Goal: Information Seeking & Learning: Learn about a topic

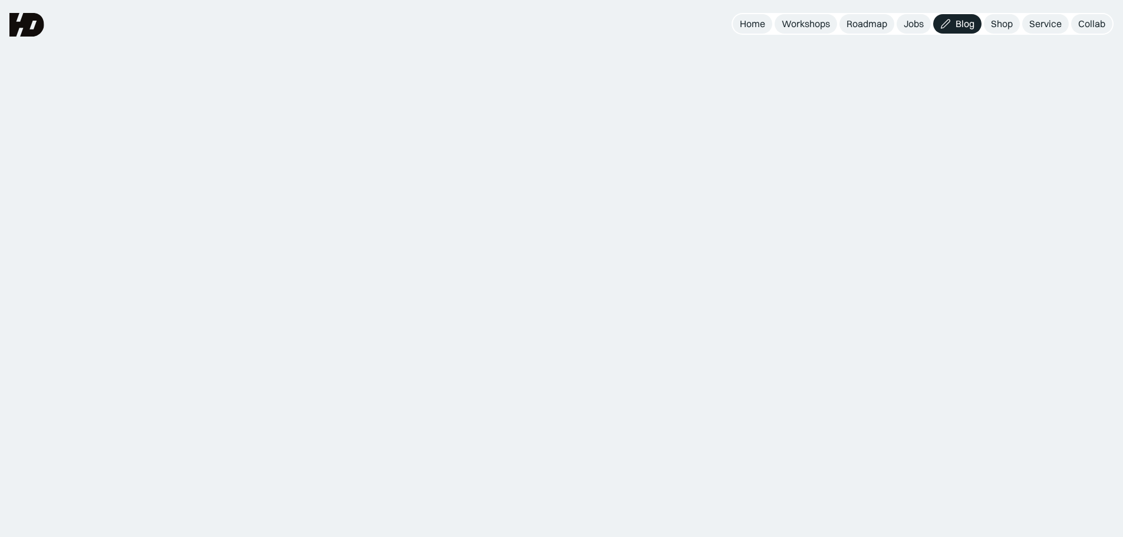
click at [994, 25] on div "Shop" at bounding box center [1002, 24] width 22 height 12
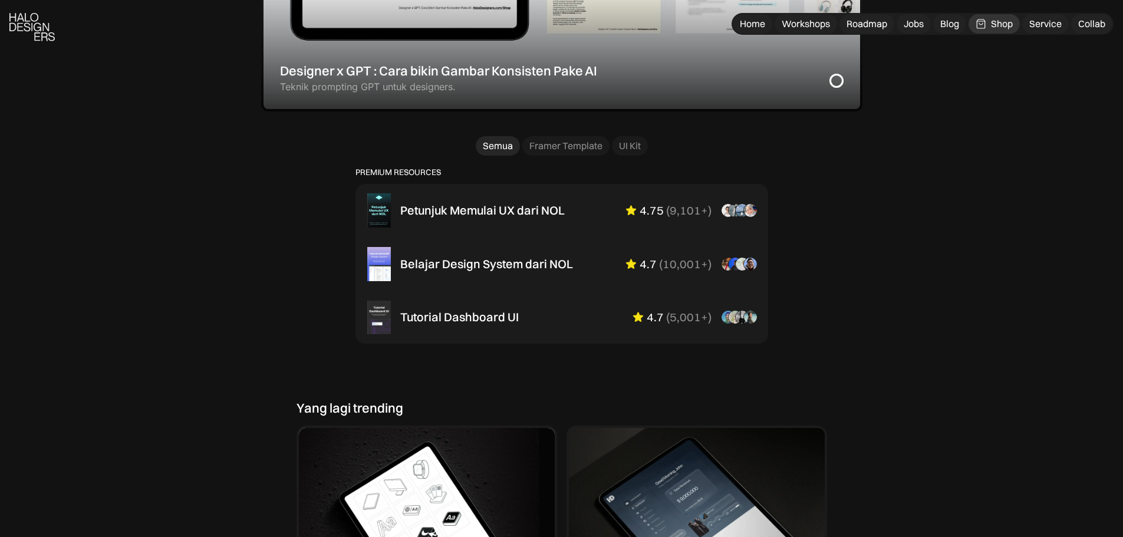
scroll to position [864, 0]
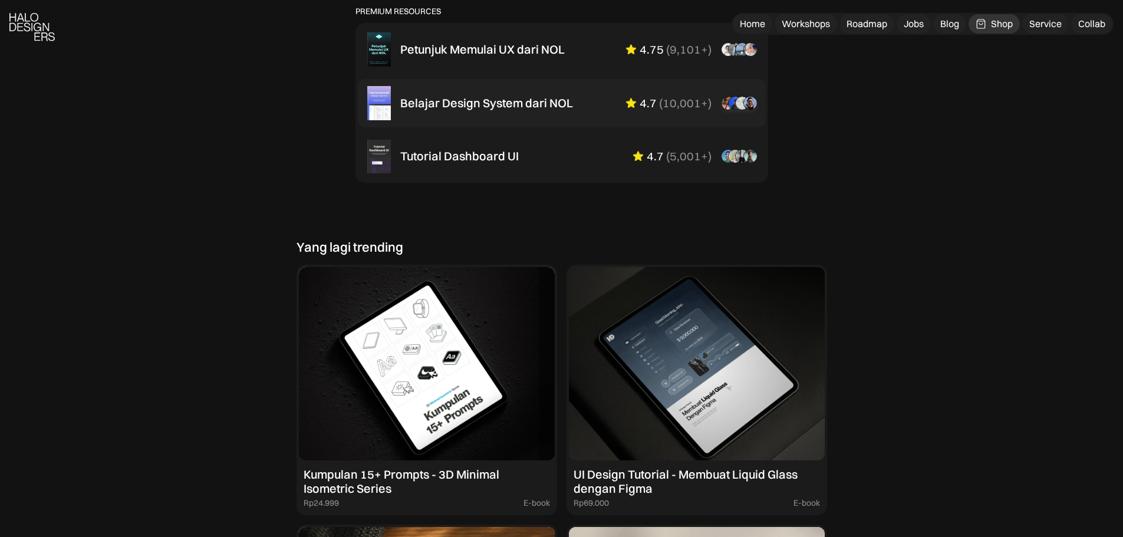
click at [546, 104] on div "Belajar Design System dari NOL" at bounding box center [486, 103] width 173 height 14
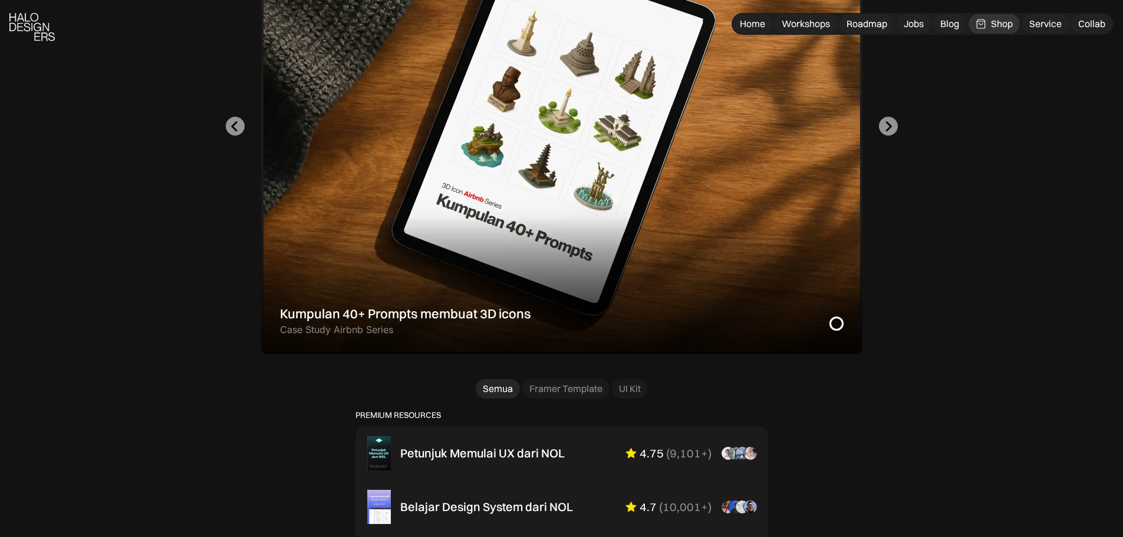
scroll to position [550, 0]
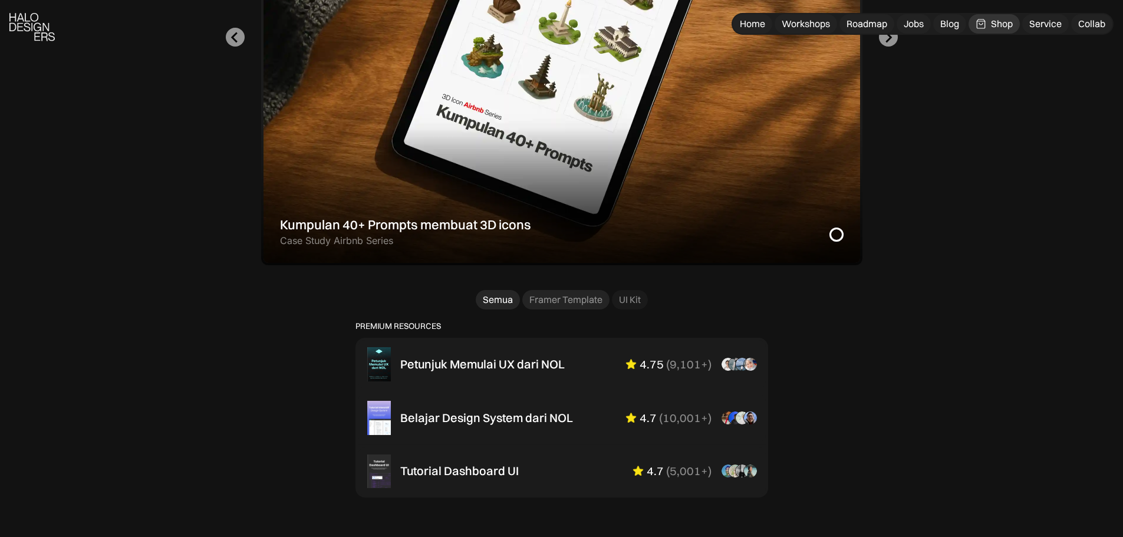
click at [584, 301] on div "Framer Template" at bounding box center [565, 299] width 73 height 12
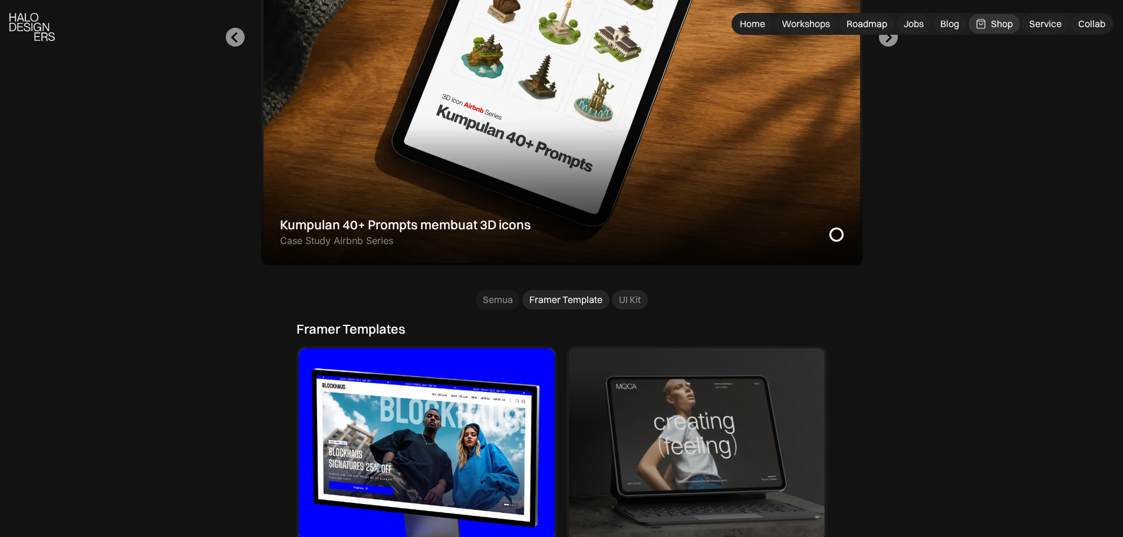
click at [630, 299] on div "UI Kit" at bounding box center [630, 299] width 22 height 12
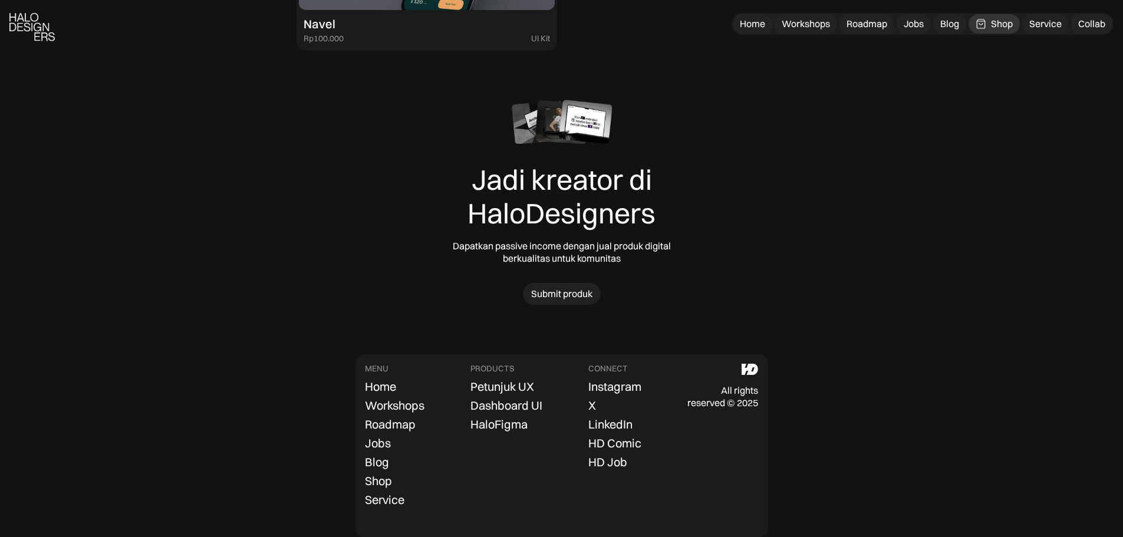
scroll to position [1349, 0]
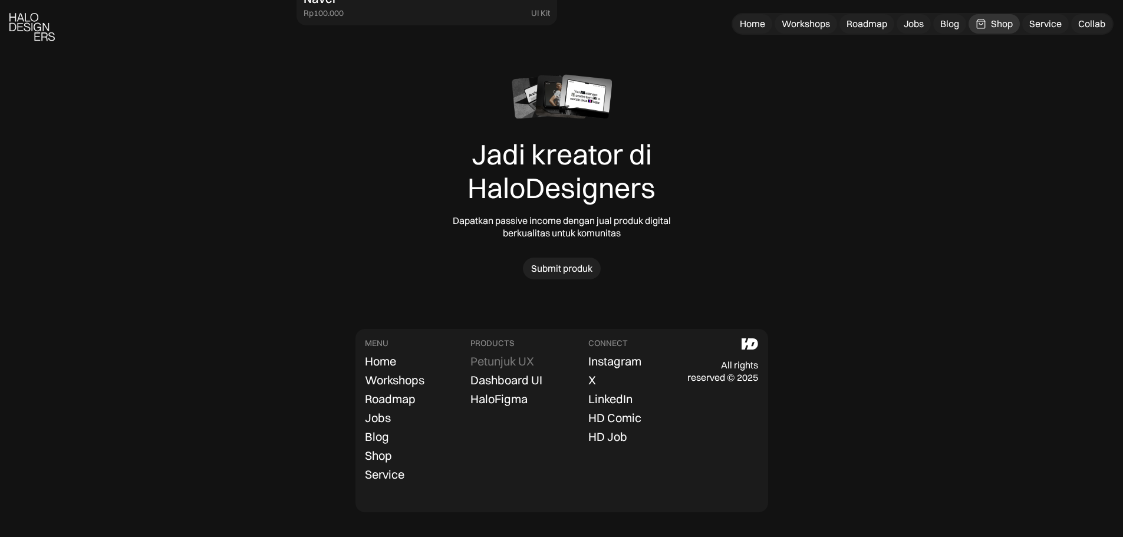
click at [501, 355] on div "Petunjuk UX" at bounding box center [502, 361] width 64 height 14
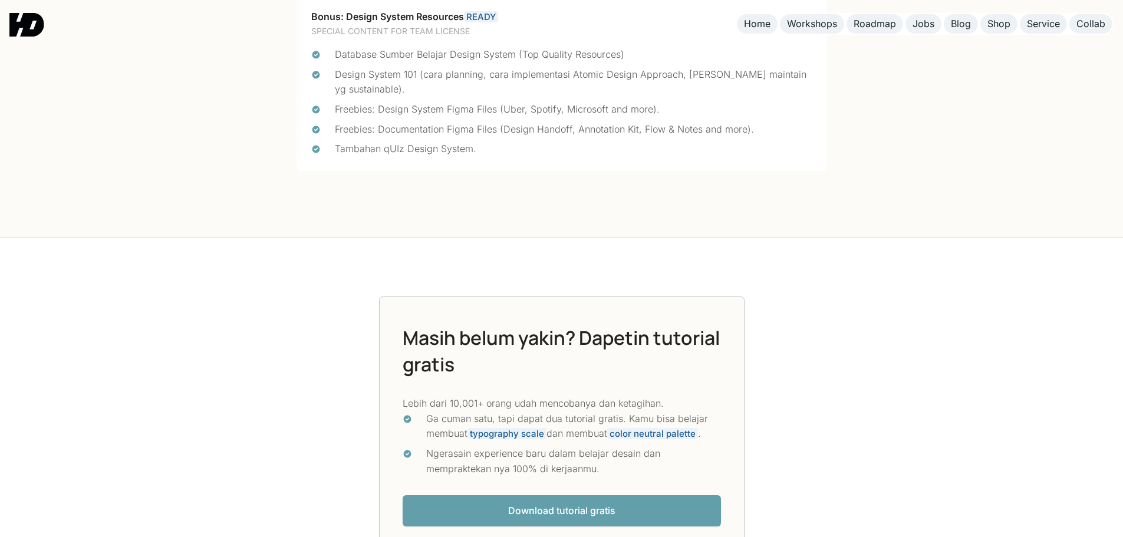
scroll to position [3300, 0]
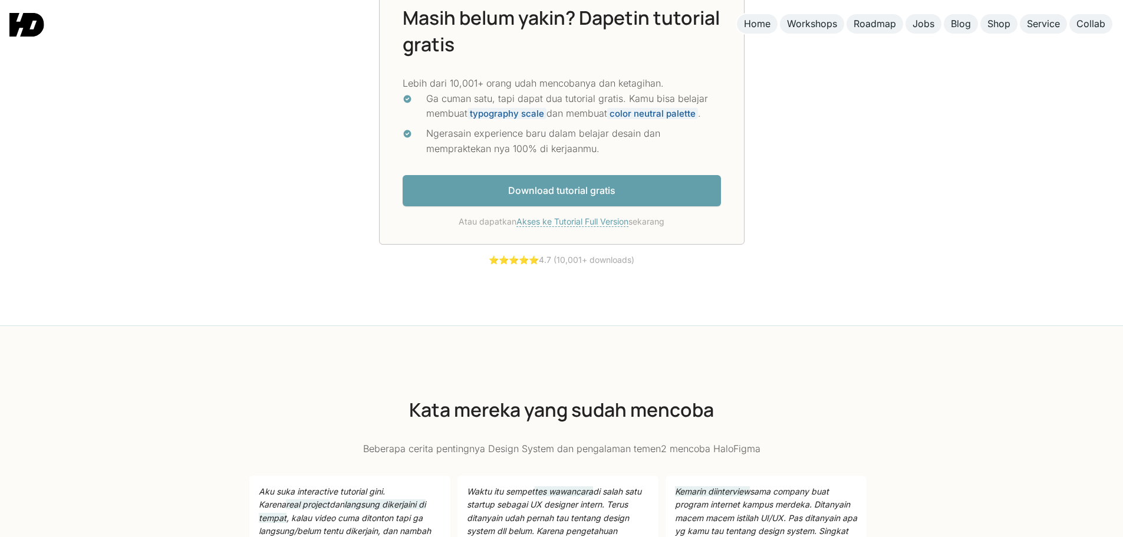
click at [606, 224] on link "Akses ke Tutorial Full Version" at bounding box center [572, 221] width 112 height 11
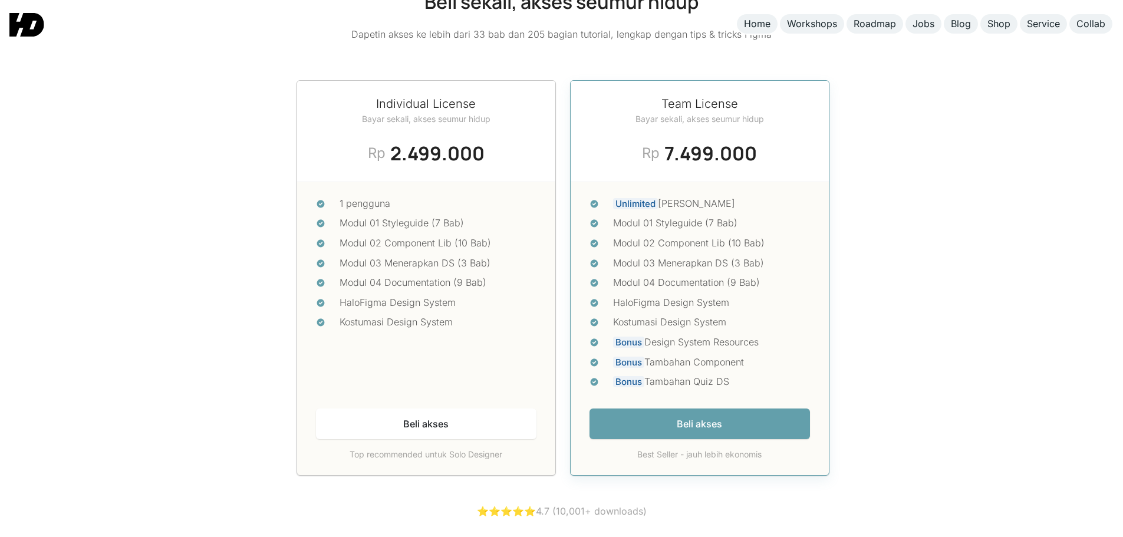
scroll to position [5098, 0]
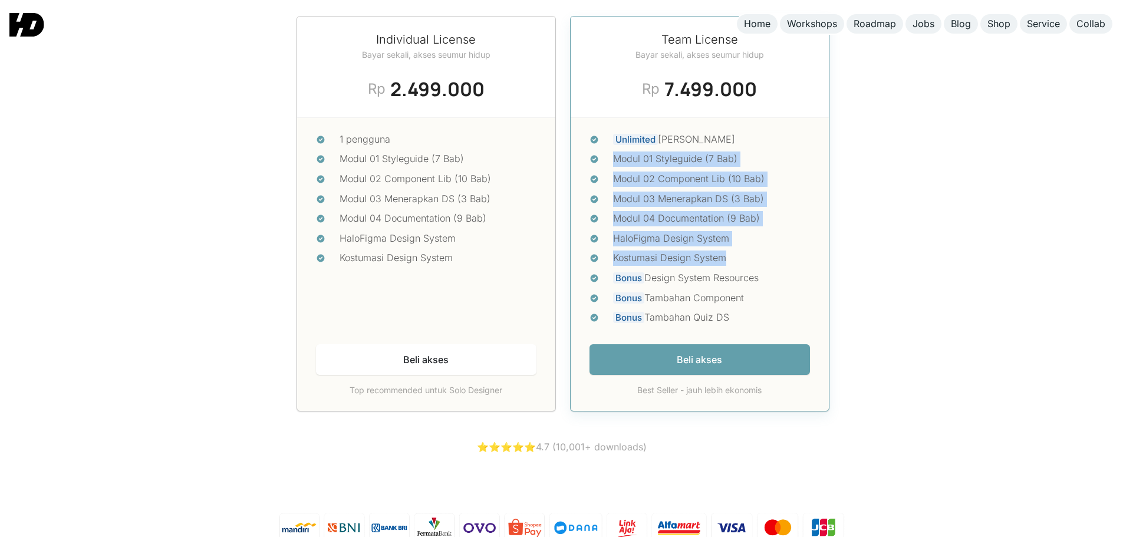
drag, startPoint x: 615, startPoint y: 144, endPoint x: 784, endPoint y: 253, distance: 200.7
click at [784, 253] on ul "Unlimited pengguna Modul 01 Styleguide (7 Bab) Modul 02 Component Lib (10 Bab) …" at bounding box center [699, 231] width 220 height 198
click at [784, 253] on div "Kostumasi Design System" at bounding box center [711, 257] width 197 height 15
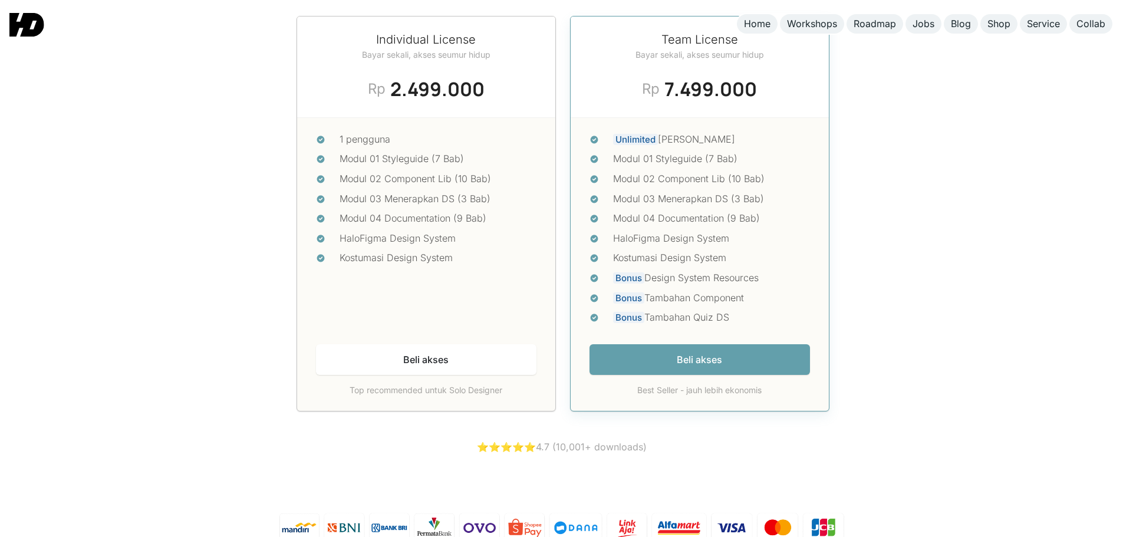
drag, startPoint x: 780, startPoint y: 268, endPoint x: 629, endPoint y: 151, distance: 190.2
click at [629, 151] on ul "Unlimited pengguna Modul 01 Styleguide (7 Bab) Modul 02 Component Lib (10 Bab) …" at bounding box center [699, 231] width 220 height 198
click at [629, 151] on div "Modul 01 Styleguide (7 Bab)" at bounding box center [711, 158] width 197 height 15
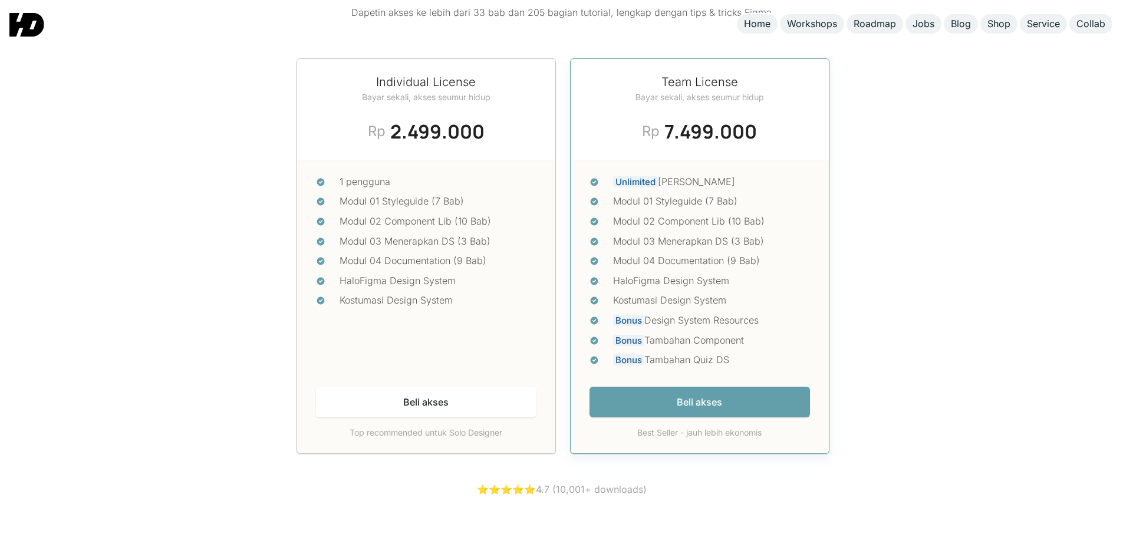
scroll to position [5019, 0]
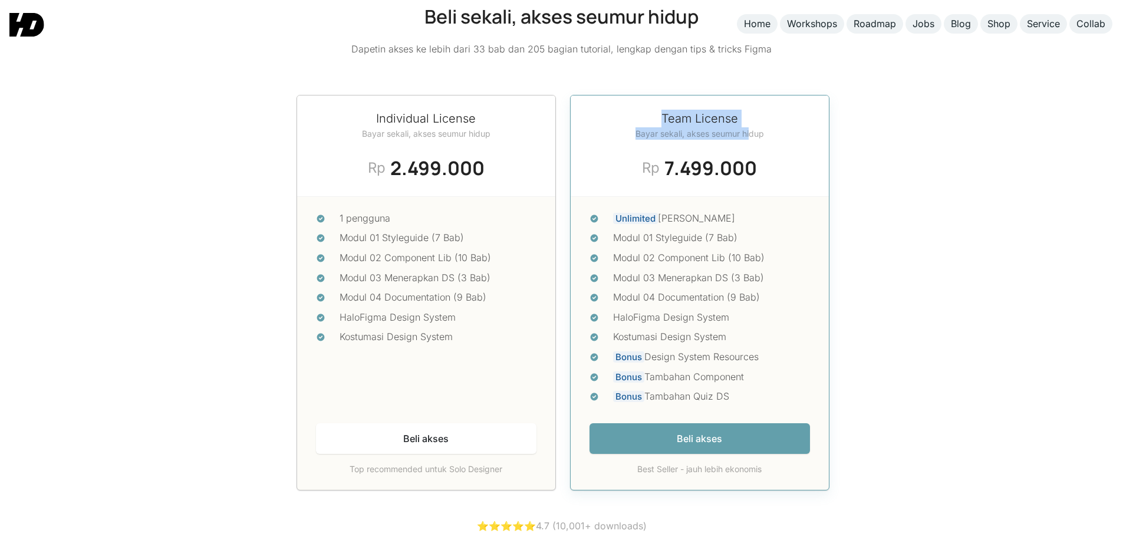
drag, startPoint x: 638, startPoint y: 115, endPoint x: 748, endPoint y: 125, distance: 110.7
click at [748, 125] on div "Team License Bayar sekali, akses seumur hidup" at bounding box center [699, 125] width 128 height 30
click at [748, 127] on div "Bayar sekali, akses seumur hidup" at bounding box center [699, 133] width 128 height 12
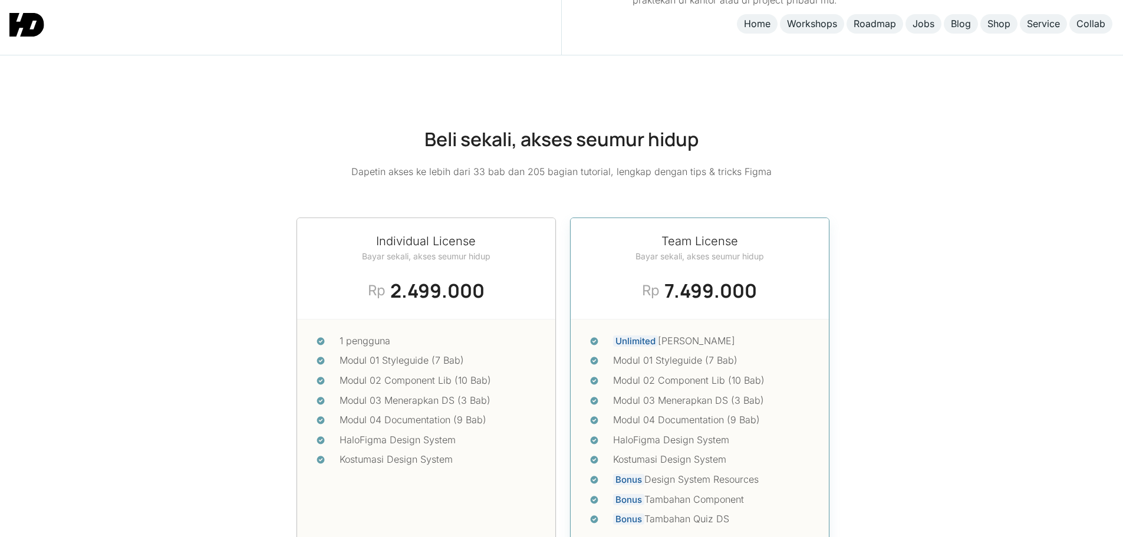
scroll to position [4783, 0]
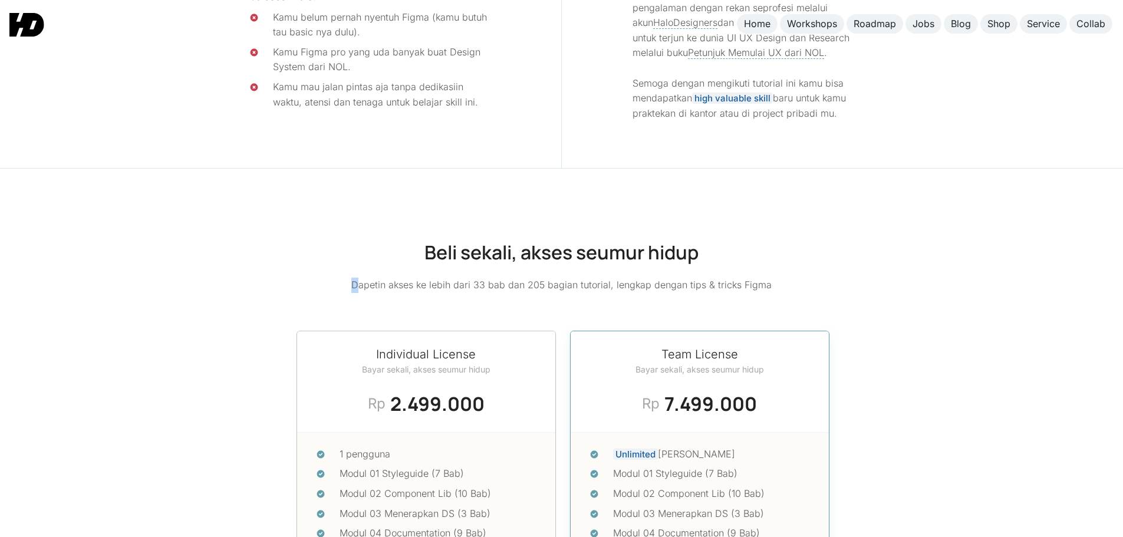
drag, startPoint x: 362, startPoint y: 269, endPoint x: 783, endPoint y: 266, distance: 420.8
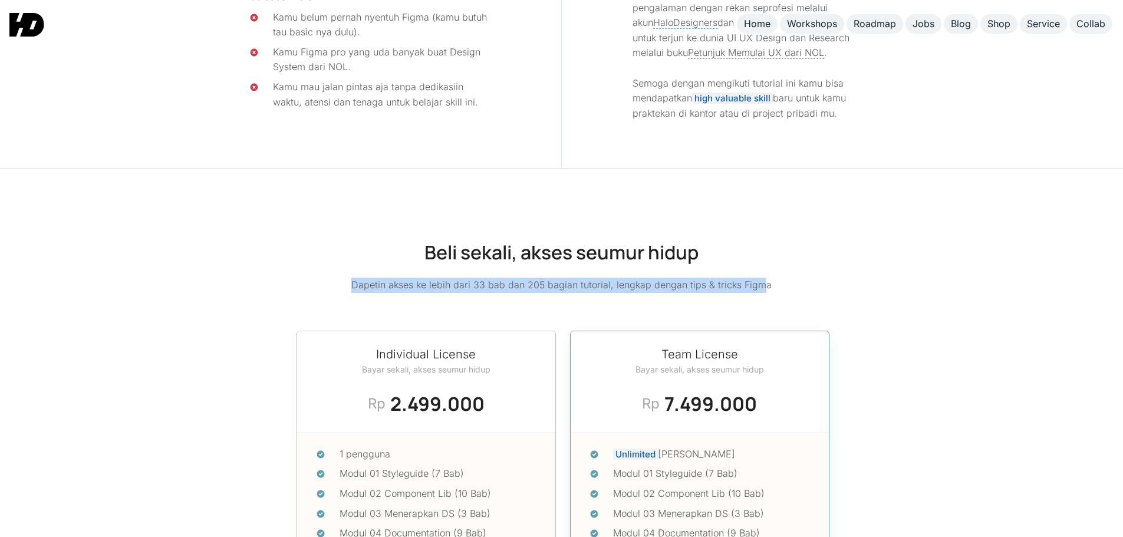
drag, startPoint x: 765, startPoint y: 279, endPoint x: 338, endPoint y: 280, distance: 426.6
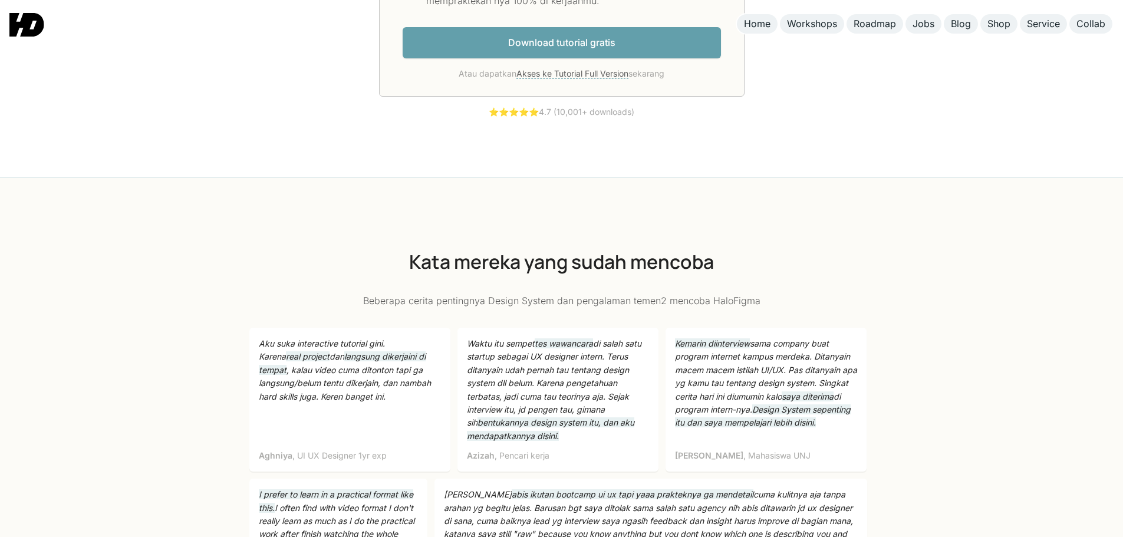
scroll to position [3133, 0]
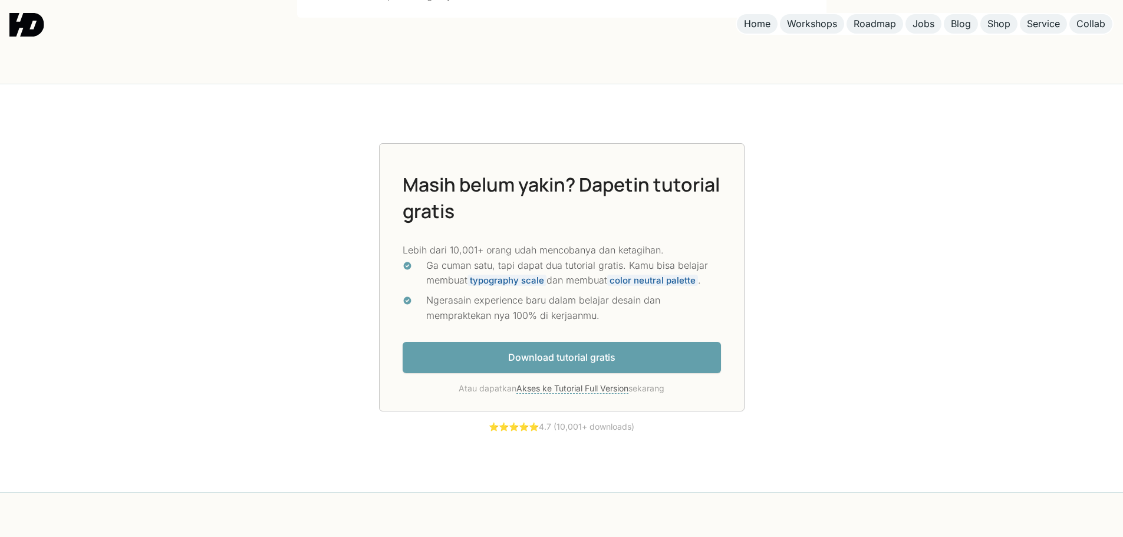
click at [618, 357] on link "Download tutorial gratis" at bounding box center [561, 357] width 318 height 31
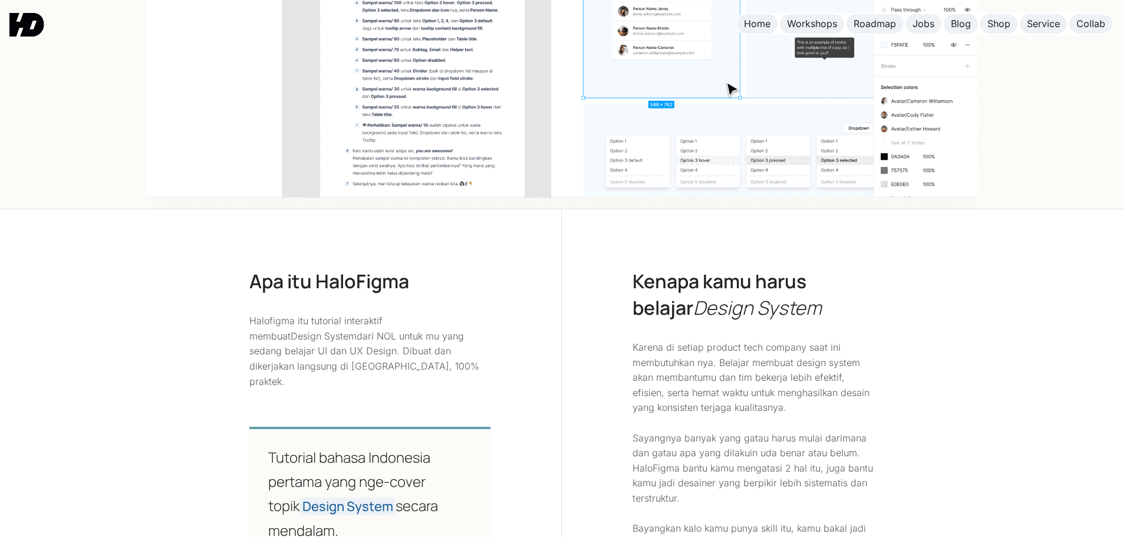
scroll to position [786, 0]
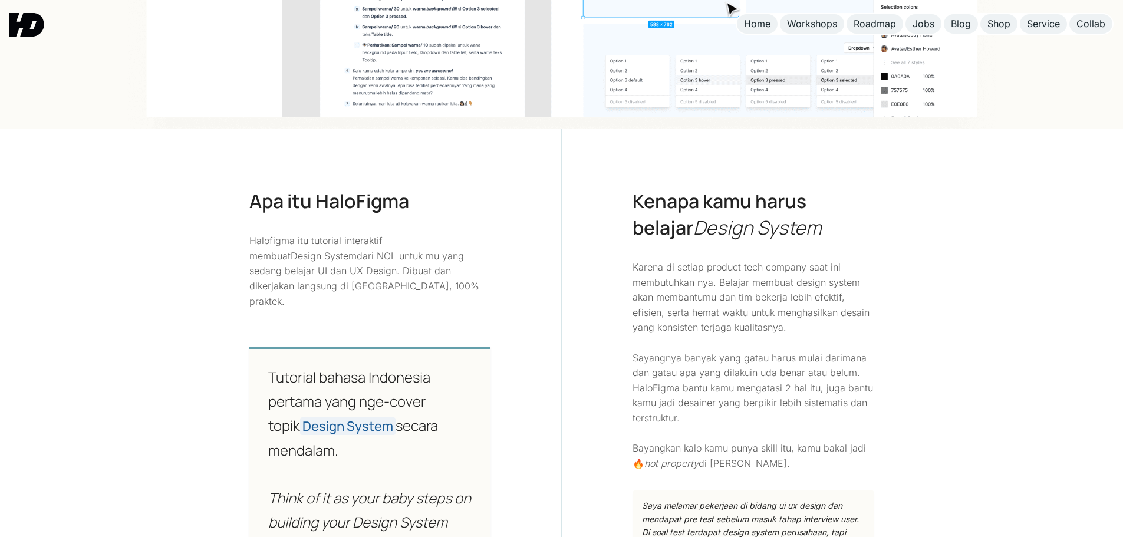
click at [257, 238] on p "Halofigma itu tutorial interaktif membuat Design System dari NOL untuk mu yang …" at bounding box center [370, 270] width 242 height 75
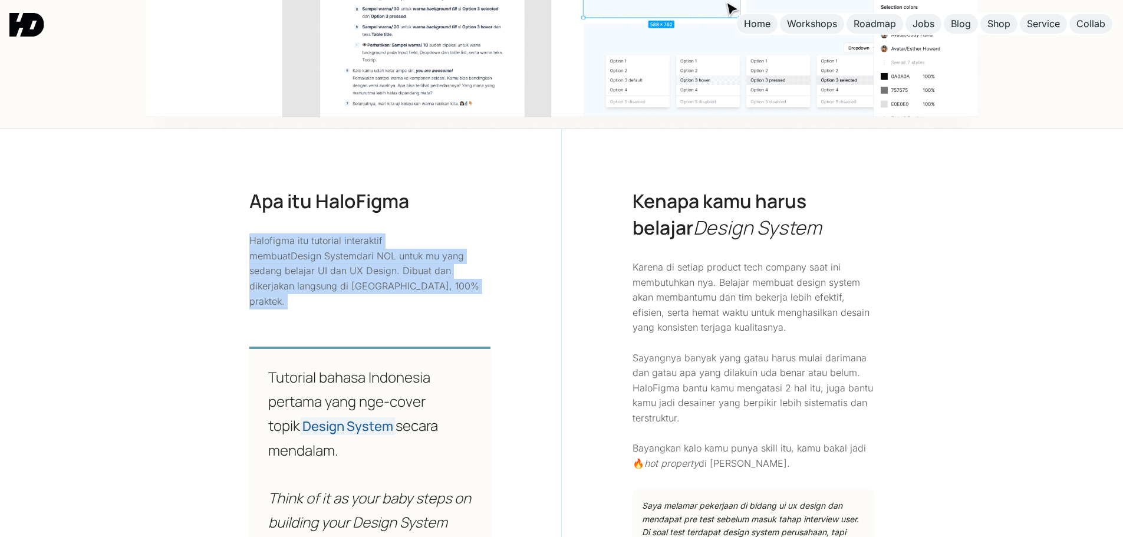
click at [257, 238] on p "Halofigma itu tutorial interaktif membuat Design System dari NOL untuk mu yang …" at bounding box center [370, 270] width 242 height 75
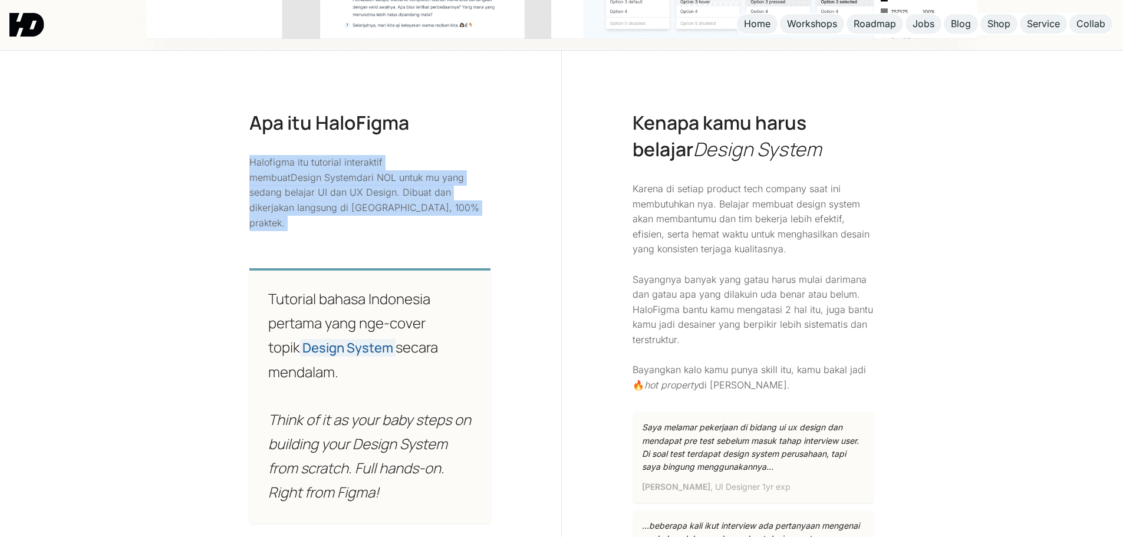
scroll to position [943, 0]
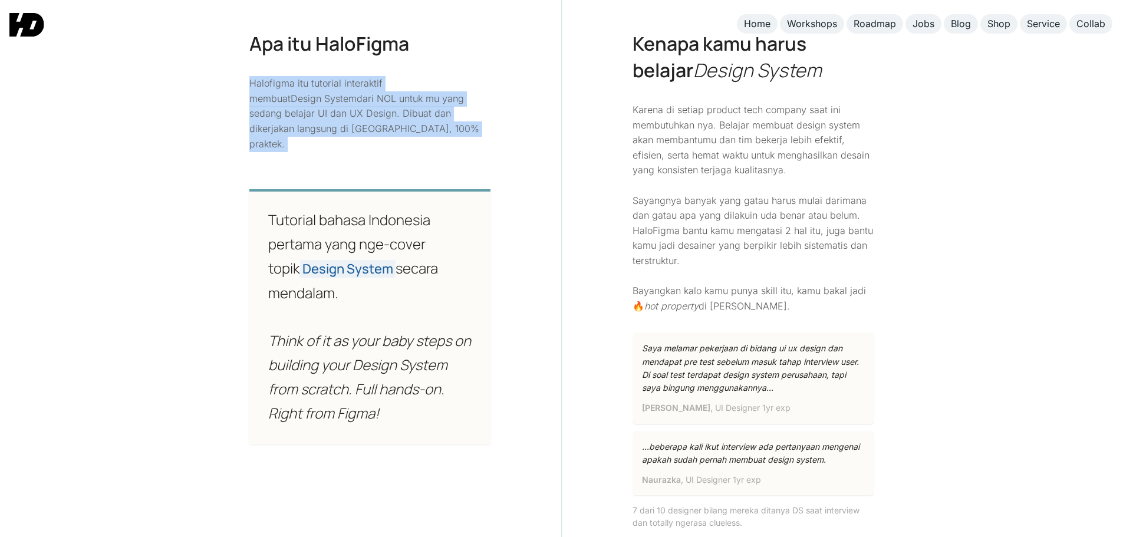
drag, startPoint x: 308, startPoint y: 243, endPoint x: 342, endPoint y: 317, distance: 81.2
click at [362, 291] on p "Tutorial bahasa Indonesia pertama yang nge-cover topik Design System secara men…" at bounding box center [370, 316] width 204 height 217
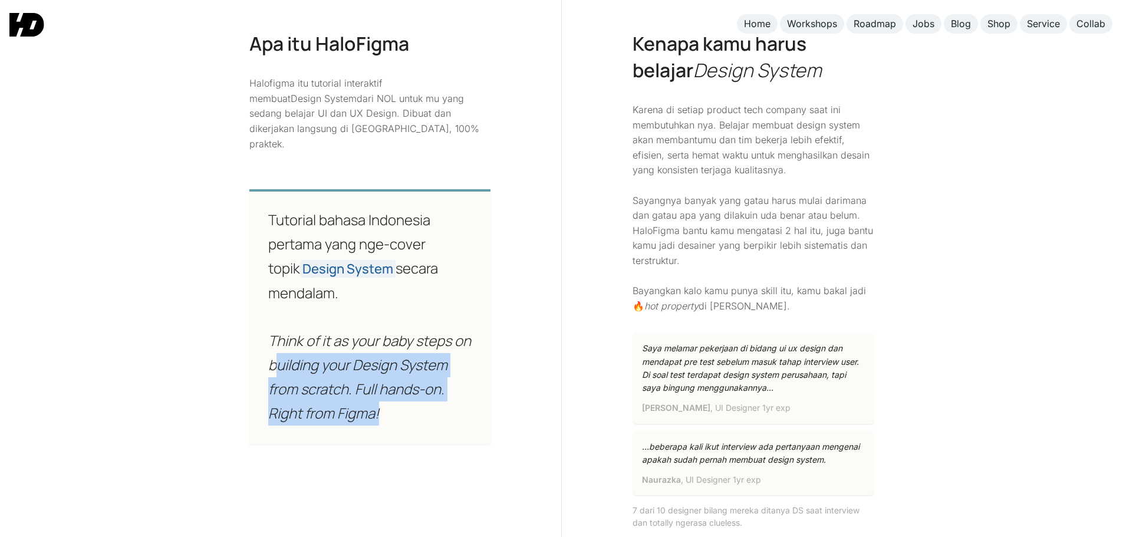
drag, startPoint x: 296, startPoint y: 338, endPoint x: 436, endPoint y: 392, distance: 150.4
click at [436, 392] on p "Tutorial bahasa Indonesia pertama yang nge-cover topik Design System secara men…" at bounding box center [370, 316] width 204 height 217
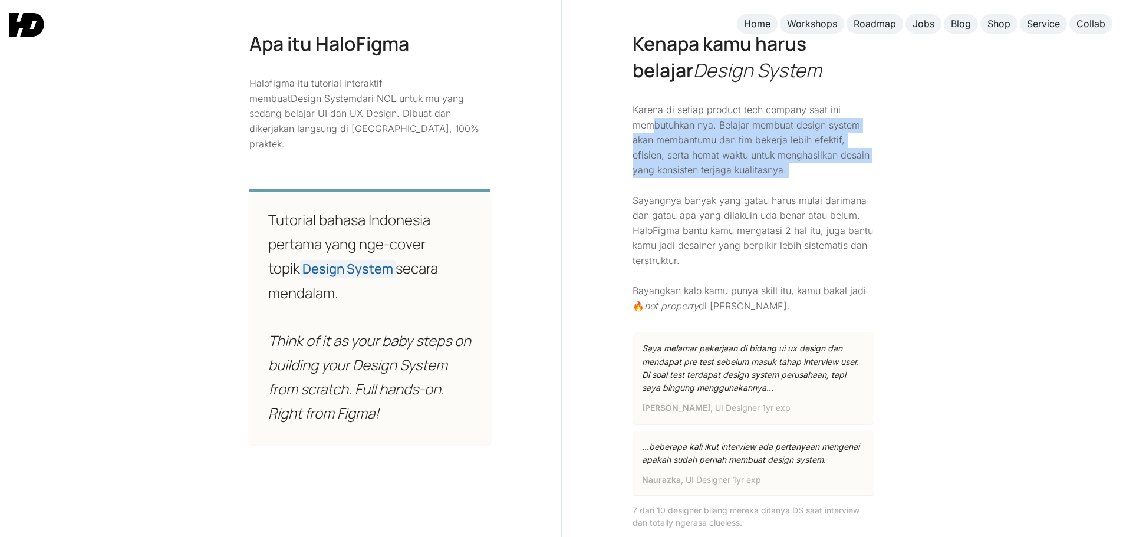
drag, startPoint x: 652, startPoint y: 121, endPoint x: 808, endPoint y: 178, distance: 165.7
click at [808, 178] on p "Karena di setiap product tech company saat ini membutuhkan nya. Belajar membuat…" at bounding box center [753, 208] width 242 height 211
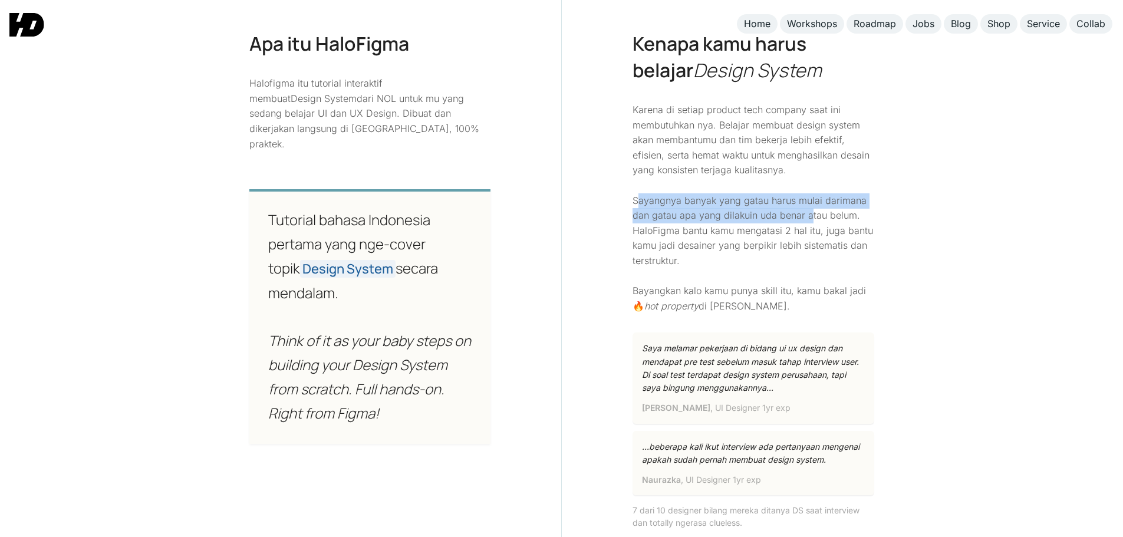
drag, startPoint x: 636, startPoint y: 194, endPoint x: 810, endPoint y: 211, distance: 175.2
click at [810, 211] on p "Karena di setiap product tech company saat ini membutuhkan nya. Belajar membuat…" at bounding box center [753, 208] width 242 height 211
click at [653, 214] on p "Karena di setiap product tech company saat ini membutuhkan nya. Belajar membuat…" at bounding box center [753, 208] width 242 height 211
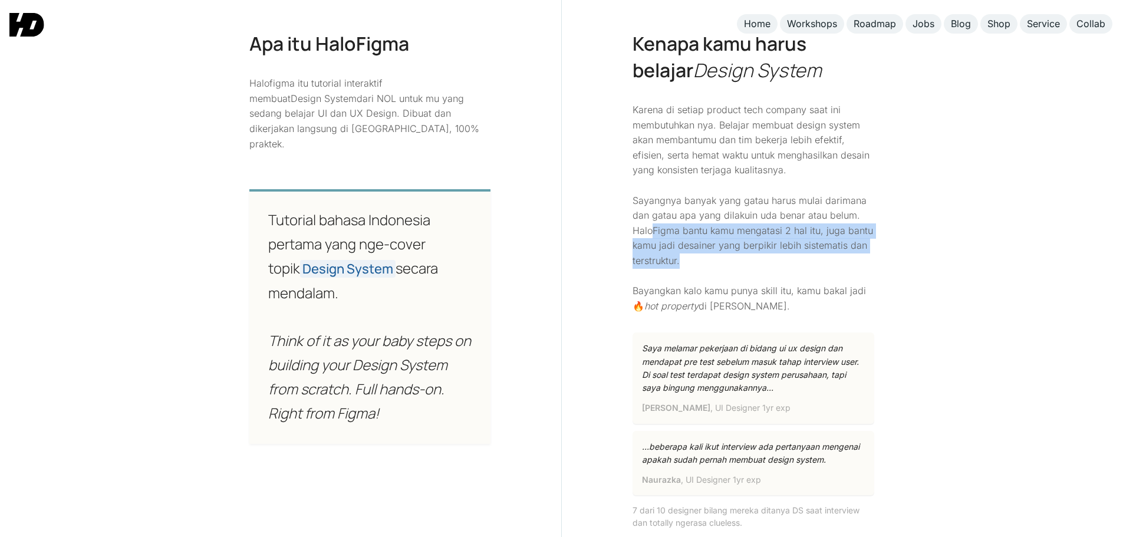
drag, startPoint x: 651, startPoint y: 230, endPoint x: 790, endPoint y: 260, distance: 142.3
click at [790, 260] on p "Karena di setiap product tech company saat ini membutuhkan nya. Belajar membuat…" at bounding box center [753, 208] width 242 height 211
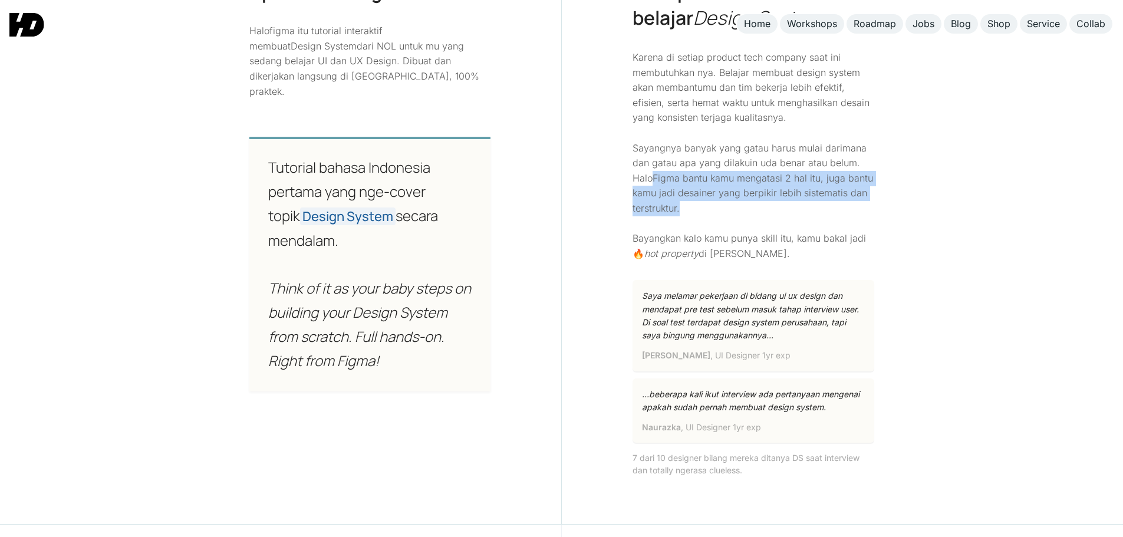
scroll to position [1021, 0]
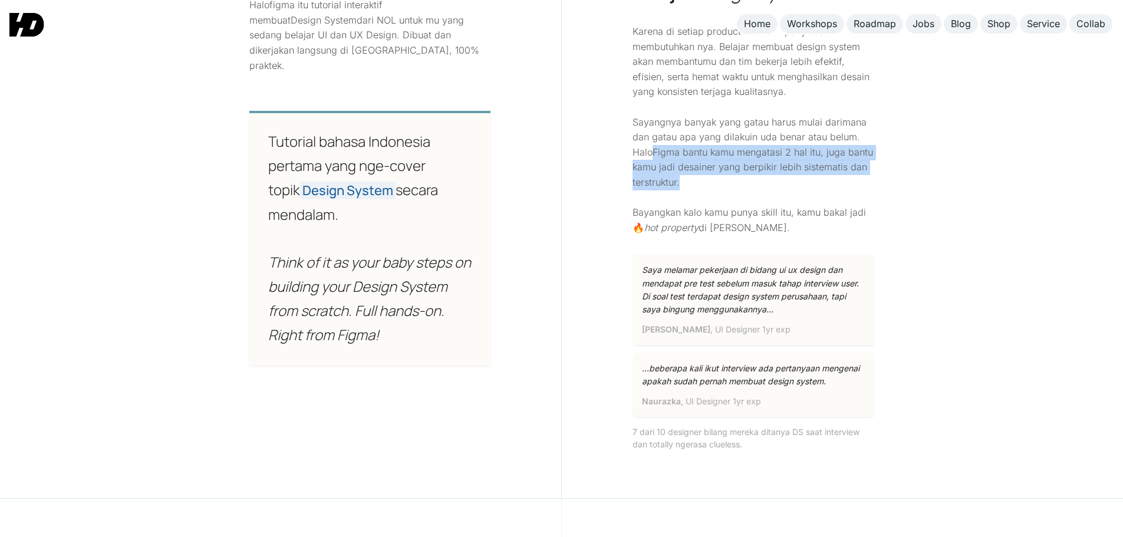
click at [763, 183] on p "Karena di setiap product tech company saat ini membutuhkan nya. Belajar membuat…" at bounding box center [753, 129] width 242 height 211
drag, startPoint x: 649, startPoint y: 173, endPoint x: 681, endPoint y: 202, distance: 42.9
click at [681, 202] on p "Karena di setiap product tech company saat ini membutuhkan nya. Belajar membuat…" at bounding box center [753, 129] width 242 height 211
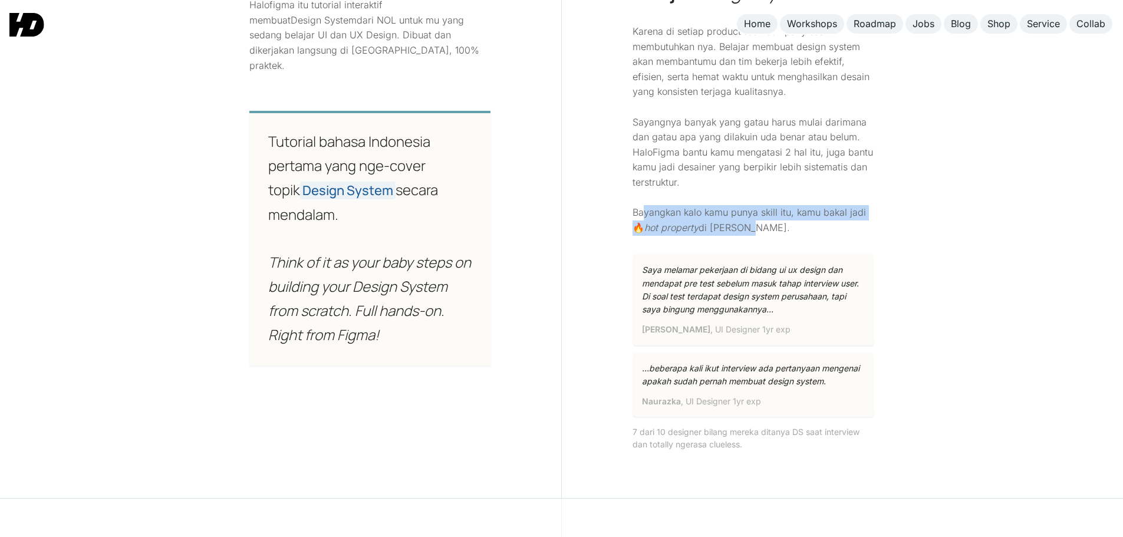
drag, startPoint x: 644, startPoint y: 214, endPoint x: 797, endPoint y: 224, distance: 152.9
click at [797, 224] on p "Karena di setiap product tech company saat ini membutuhkan nya. Belajar membuat…" at bounding box center [753, 129] width 242 height 211
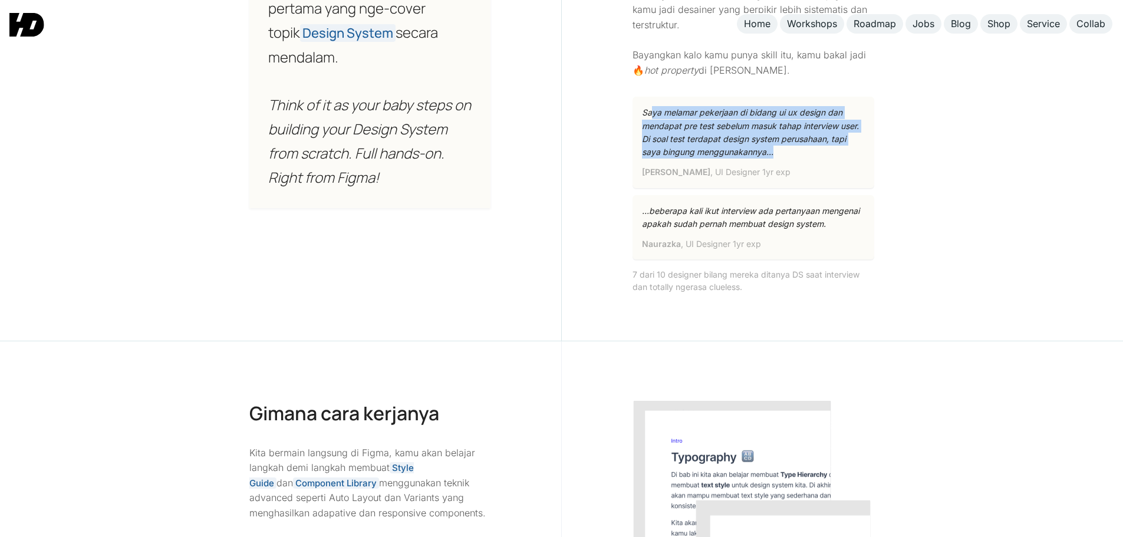
drag, startPoint x: 706, startPoint y: 123, endPoint x: 827, endPoint y: 149, distance: 123.7
click at [827, 149] on p "Saya melamar pekerjaan di bidang ui ux design dan mendapat pre test sebelum mas…" at bounding box center [753, 132] width 223 height 53
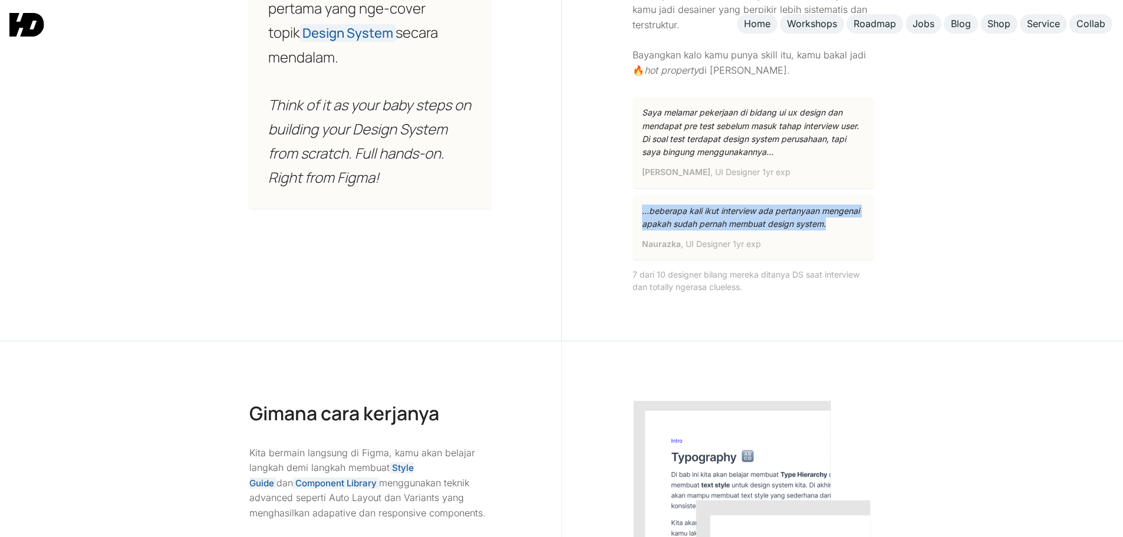
drag, startPoint x: 642, startPoint y: 206, endPoint x: 862, endPoint y: 225, distance: 220.6
click at [862, 225] on p "...beberapa kali ikut interview ada pertanyaan mengenai apakah sudah pernah mem…" at bounding box center [753, 217] width 223 height 27
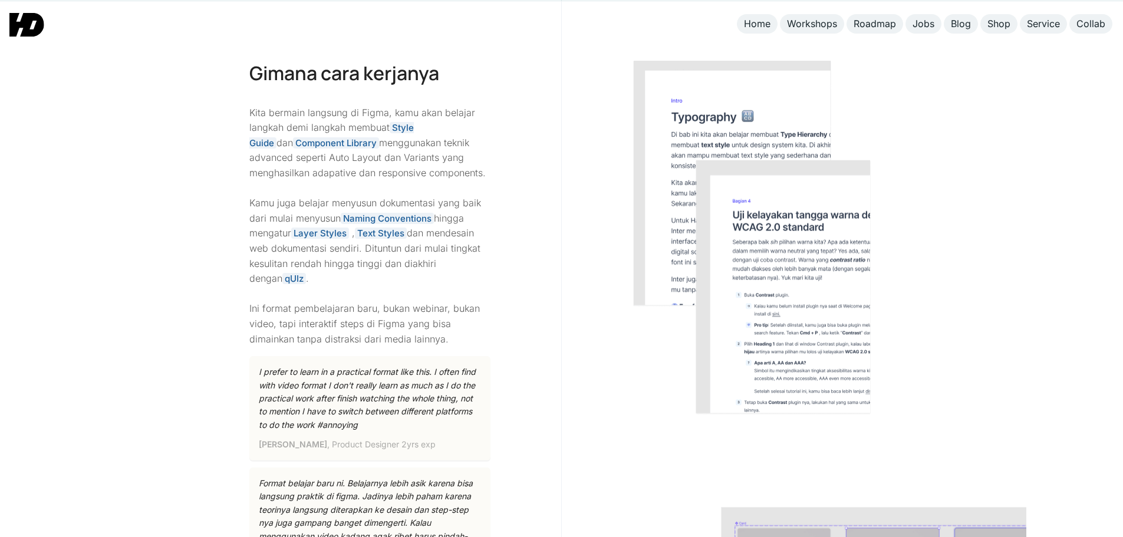
scroll to position [1493, 0]
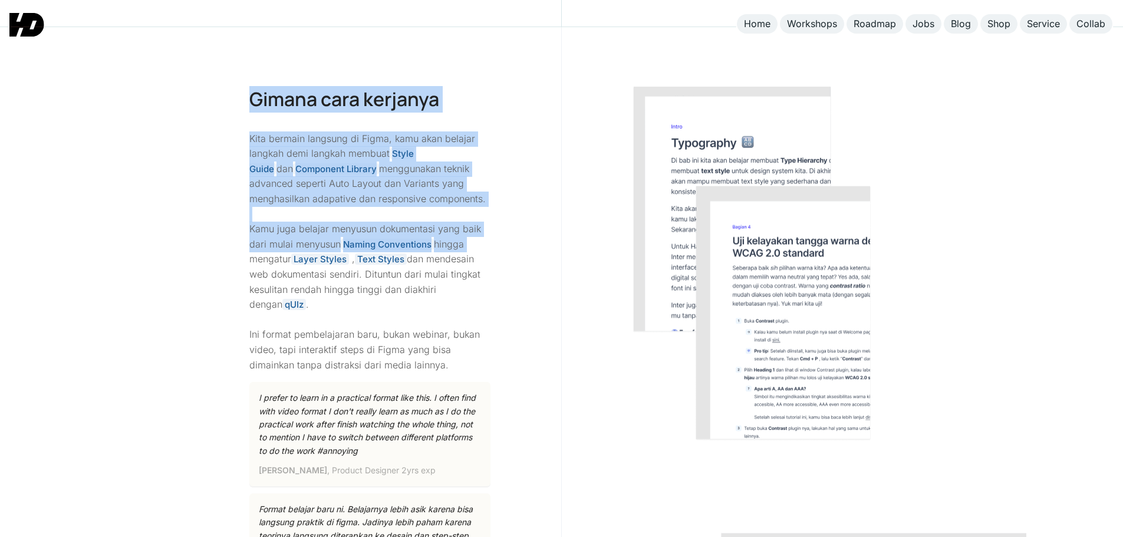
drag, startPoint x: 252, startPoint y: 94, endPoint x: 468, endPoint y: 248, distance: 264.9
click at [468, 248] on div "Gimana cara kerjanya Kita bermain langsung di Figma, kamu akan belajar langkah …" at bounding box center [371, 511] width 384 height 969
click at [468, 248] on p "Kita bermain langsung di Figma, kamu akan belajar langkah demi langkah membuat …" at bounding box center [370, 252] width 242 height 242
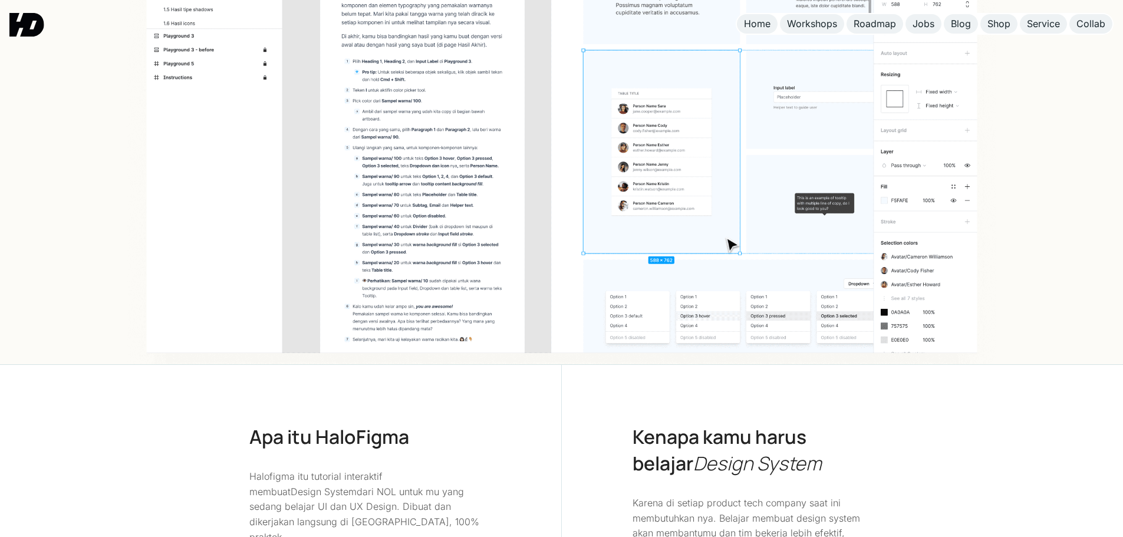
scroll to position [0, 0]
